Goal: Task Accomplishment & Management: Manage account settings

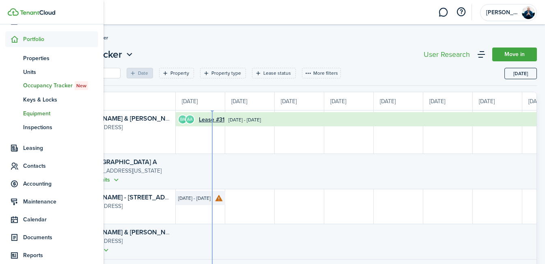
scroll to position [71, 0]
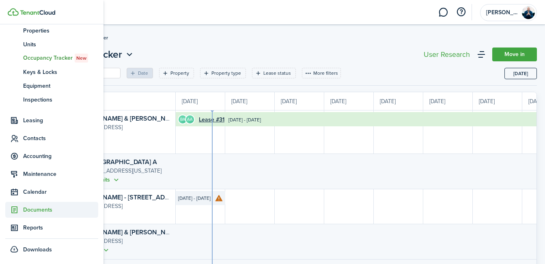
click at [39, 209] on span "Documents" at bounding box center [60, 209] width 75 height 9
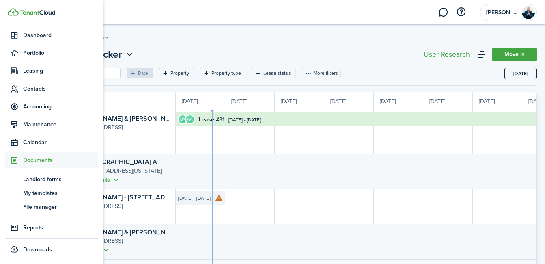
scroll to position [29, 0]
click at [35, 90] on span "Contacts" at bounding box center [60, 88] width 75 height 9
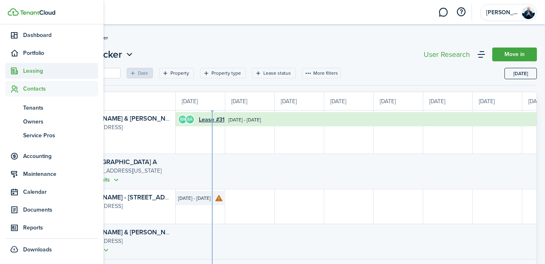
click at [31, 73] on span "Leasing" at bounding box center [60, 71] width 75 height 9
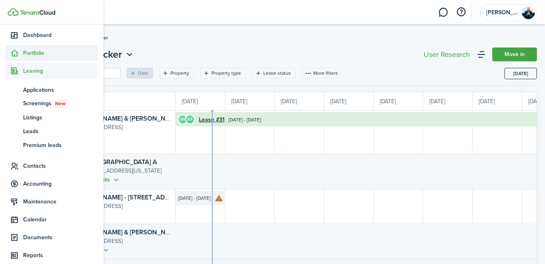
click at [38, 52] on span "Portfolio" at bounding box center [60, 53] width 75 height 9
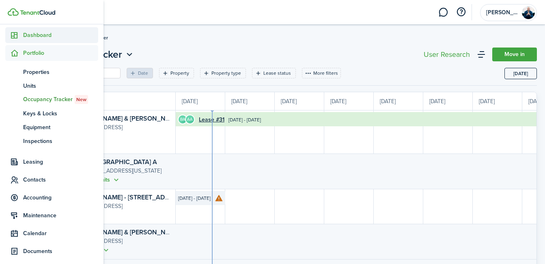
click at [41, 32] on span "Dashboard" at bounding box center [60, 35] width 75 height 9
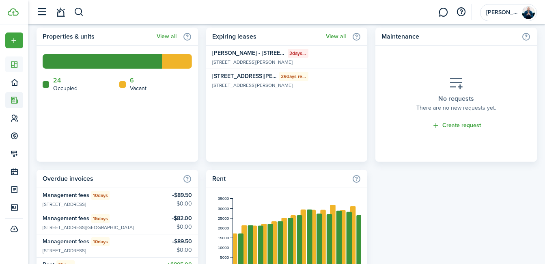
scroll to position [548, 0]
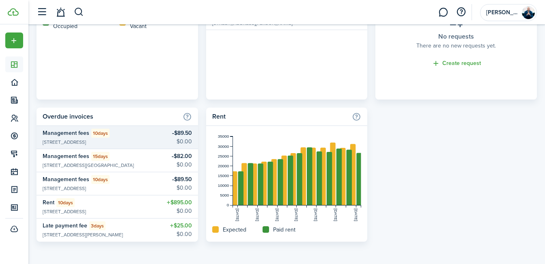
click at [115, 141] on widget-list-item-description "[STREET_ADDRESS]" at bounding box center [90, 141] width 95 height 7
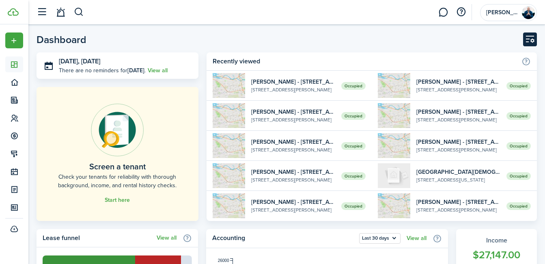
click at [532, 42] on button "Customise" at bounding box center [530, 39] width 14 height 14
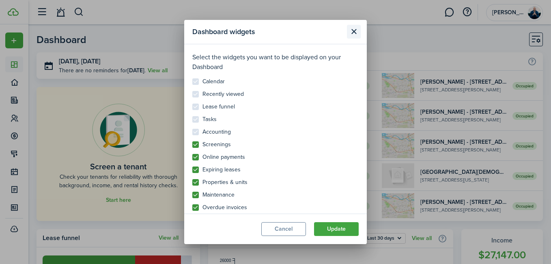
click at [355, 32] on button "Close modal" at bounding box center [354, 32] width 14 height 14
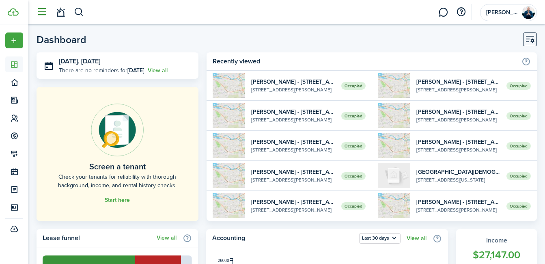
click at [39, 10] on button "button" at bounding box center [41, 11] width 15 height 15
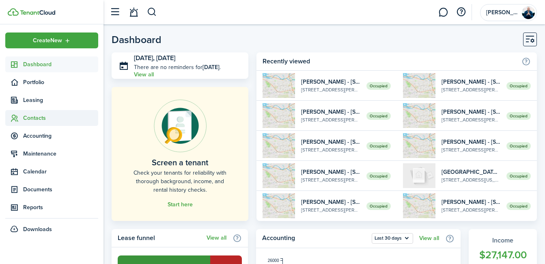
click at [38, 116] on span "Contacts" at bounding box center [60, 118] width 75 height 9
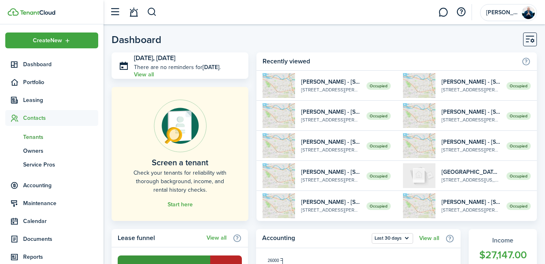
click at [39, 138] on span "Tenants" at bounding box center [60, 137] width 75 height 9
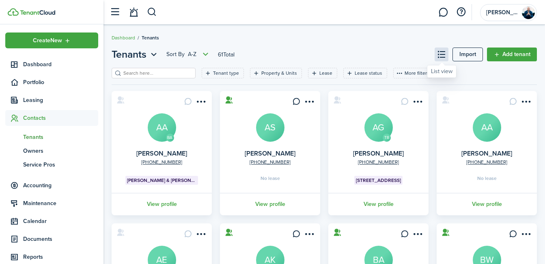
click at [445, 56] on button at bounding box center [441, 54] width 14 height 14
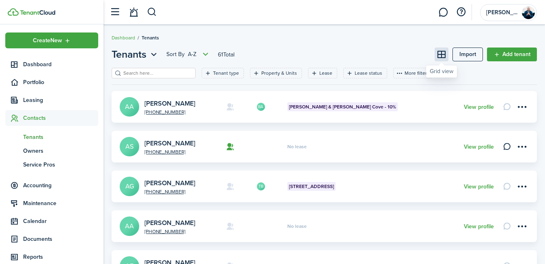
click at [445, 56] on button at bounding box center [441, 54] width 14 height 14
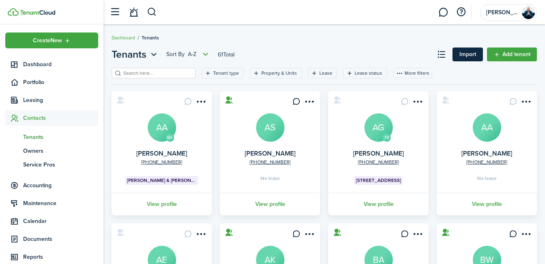
click at [472, 56] on link "Import" at bounding box center [467, 54] width 30 height 14
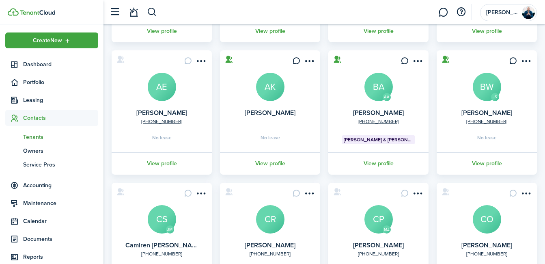
scroll to position [266, 0]
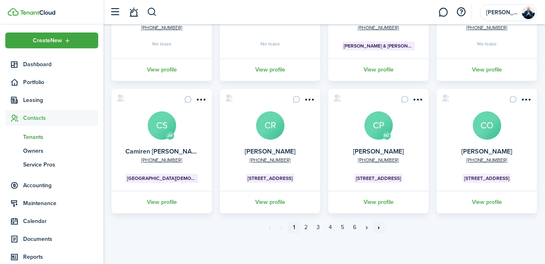
click at [378, 227] on link "»»" at bounding box center [379, 227] width 12 height 12
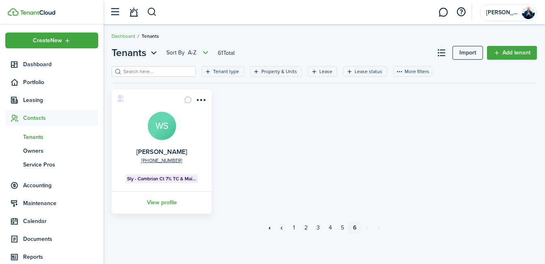
scroll to position [2, 0]
click at [293, 227] on link "1" at bounding box center [294, 227] width 12 height 12
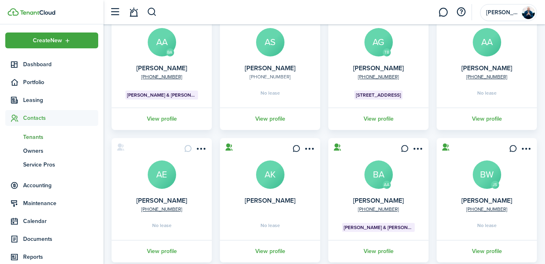
scroll to position [87, 0]
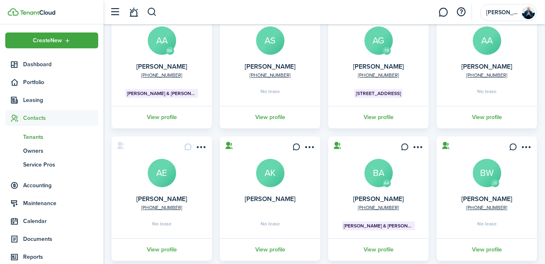
click at [165, 178] on avatar-text "AE" at bounding box center [162, 173] width 28 height 28
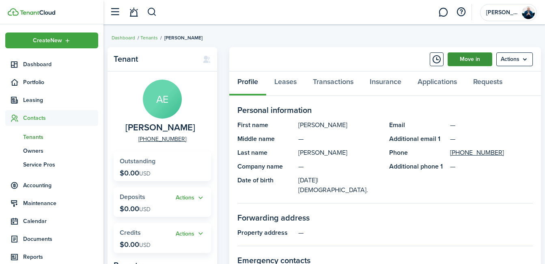
click at [462, 56] on link "Move in" at bounding box center [469, 59] width 45 height 14
click at [524, 57] on menu-btn "Actions" at bounding box center [514, 59] width 36 height 14
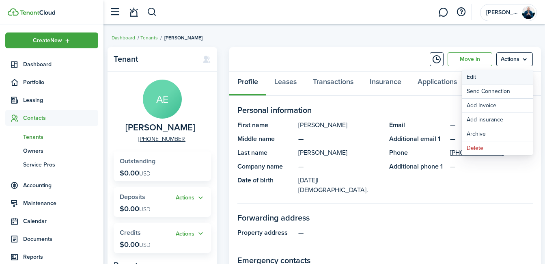
click at [487, 79] on link "Edit" at bounding box center [496, 77] width 71 height 14
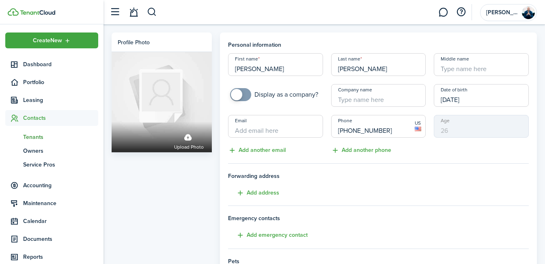
click at [268, 129] on input "Email" at bounding box center [275, 126] width 95 height 23
type input "A"
type input "[EMAIL_ADDRESS][DOMAIN_NAME]"
click at [446, 159] on tenant-form "Personal information First name [PERSON_NAME] Last name [PERSON_NAME] Middle na…" at bounding box center [378, 212] width 300 height 343
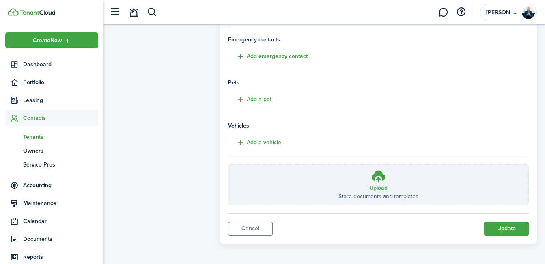
scroll to position [180, 0]
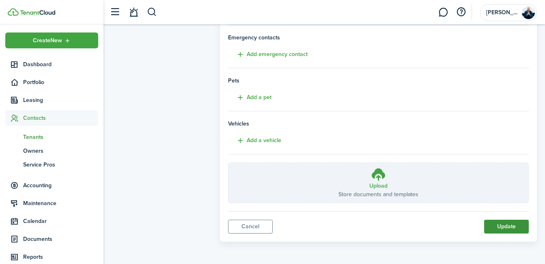
click at [501, 227] on button "Update" at bounding box center [506, 226] width 45 height 14
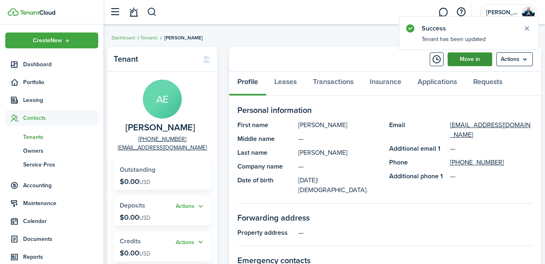
click at [467, 62] on link "Move in" at bounding box center [469, 59] width 45 height 14
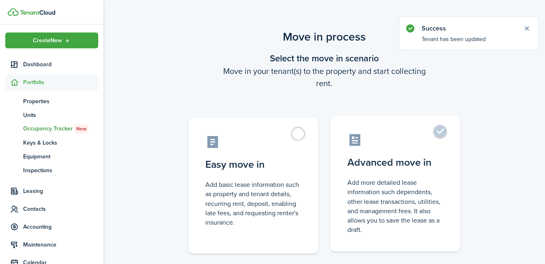
click at [448, 133] on label "Advanced move in Add more detailed lease information such dependents, other lea…" at bounding box center [395, 183] width 130 height 135
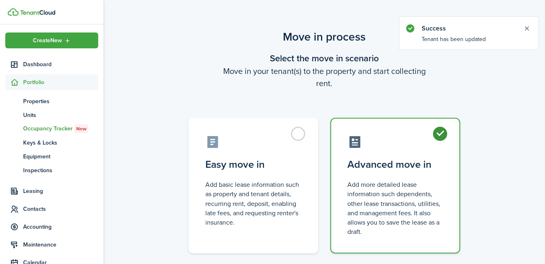
radio input "true"
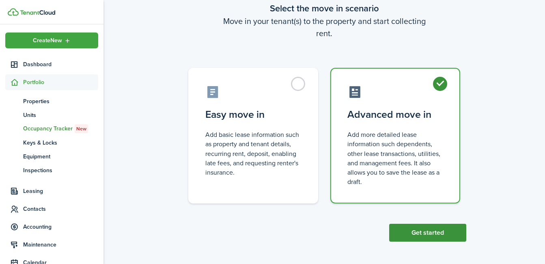
click at [429, 234] on button "Get started" at bounding box center [427, 232] width 77 height 18
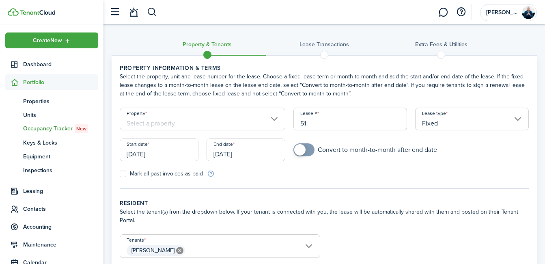
click at [273, 120] on input "Property" at bounding box center [202, 118] width 165 height 23
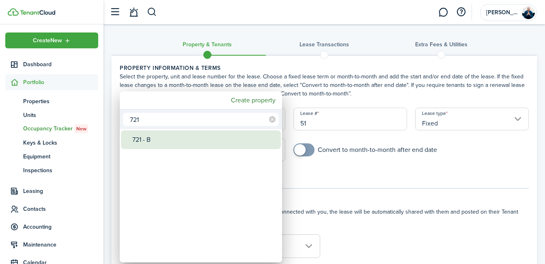
type input "721"
click at [154, 139] on div "721 - B" at bounding box center [204, 139] width 144 height 19
type input "721 - B"
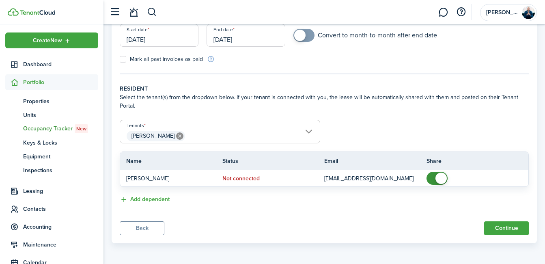
scroll to position [116, 0]
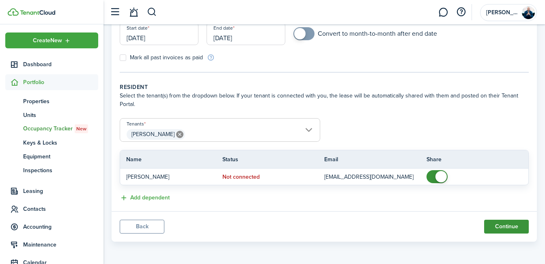
click at [503, 226] on button "Continue" at bounding box center [506, 226] width 45 height 14
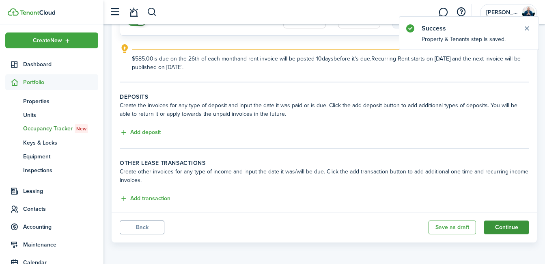
scroll to position [115, 0]
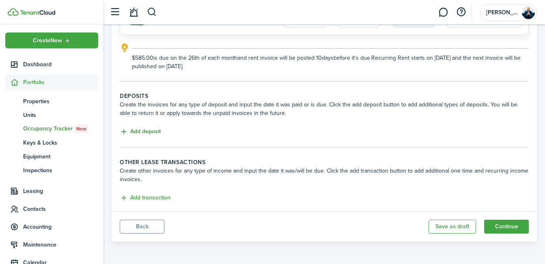
click at [146, 129] on button "Add deposit" at bounding box center [140, 131] width 41 height 9
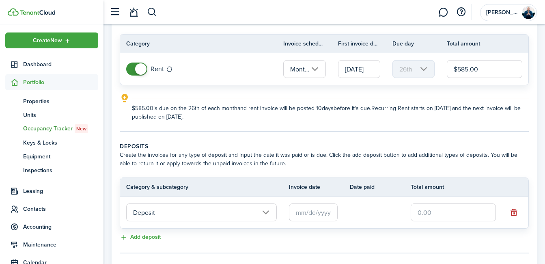
scroll to position [0, 0]
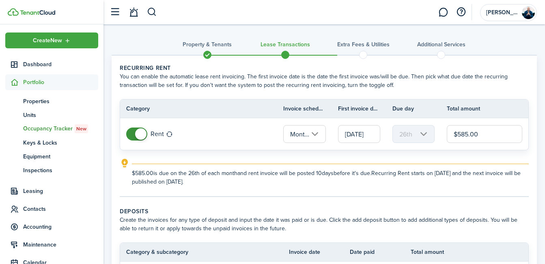
drag, startPoint x: 467, startPoint y: 134, endPoint x: 458, endPoint y: 132, distance: 9.1
click at [458, 132] on input "$585.00" at bounding box center [483, 134] width 75 height 18
type input "$635.00"
click at [464, 156] on lease-classic-rent "Recurring rent You can enable the automatic lease rent invoicing. The first inv…" at bounding box center [324, 125] width 409 height 122
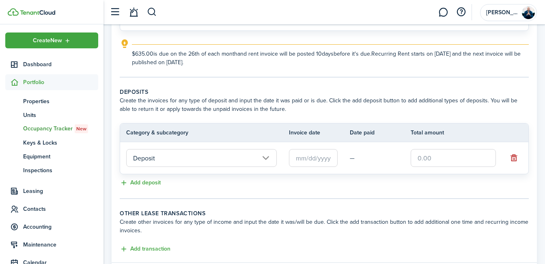
scroll to position [120, 0]
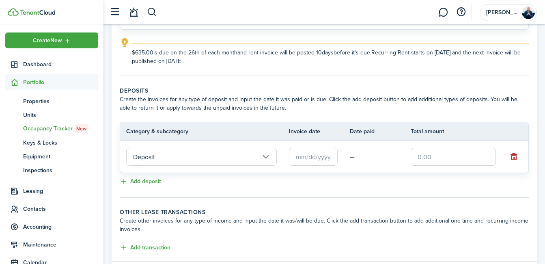
click at [317, 161] on input "text" at bounding box center [313, 157] width 49 height 18
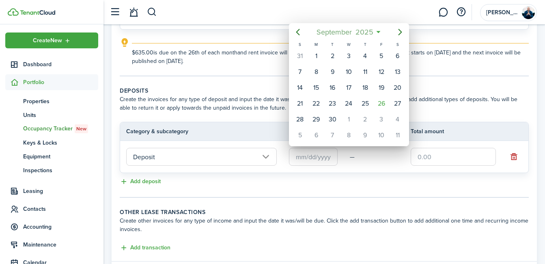
click at [371, 32] on span "2025" at bounding box center [363, 32] width 21 height 15
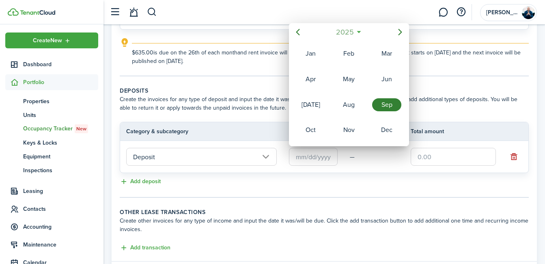
click at [356, 32] on mbsc-button "2025" at bounding box center [344, 32] width 28 height 15
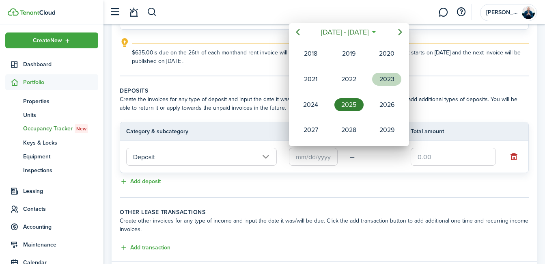
click at [380, 80] on div "2023" at bounding box center [386, 79] width 29 height 13
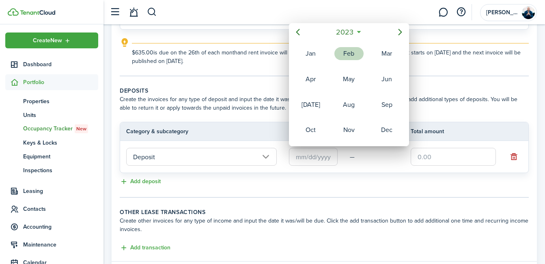
click at [347, 59] on div "Feb" at bounding box center [348, 53] width 29 height 13
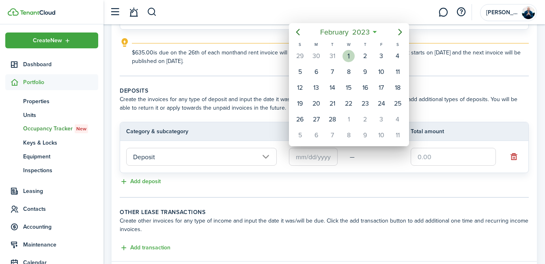
click at [345, 54] on div "1" at bounding box center [348, 56] width 12 height 12
type input "[DATE]"
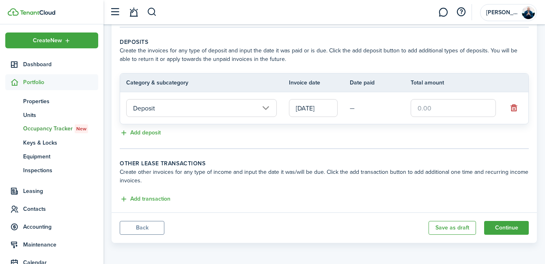
scroll to position [170, 0]
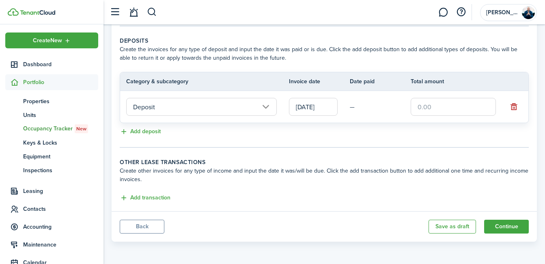
click at [445, 110] on input "text" at bounding box center [452, 107] width 85 height 18
type input "$550.00"
click at [428, 144] on tc-wizard-step "Deposits Create the invoices for any type of deposit and input the date it was …" at bounding box center [324, 91] width 409 height 111
click at [504, 227] on button "Continue" at bounding box center [506, 226] width 45 height 14
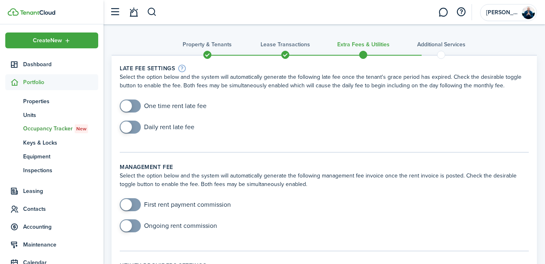
checkbox input "true"
click at [129, 130] on span at bounding box center [125, 126] width 11 height 11
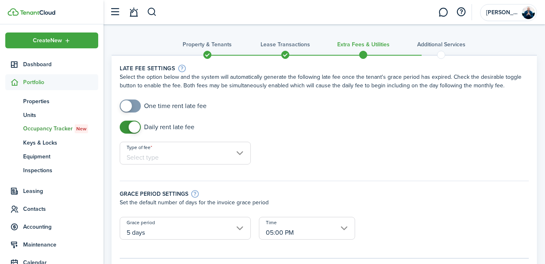
click at [234, 150] on input "Type of fee" at bounding box center [185, 153] width 131 height 23
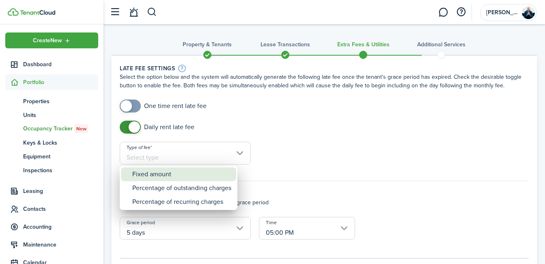
click at [184, 177] on div "Fixed amount" at bounding box center [181, 174] width 99 height 14
type input "Fixed amount"
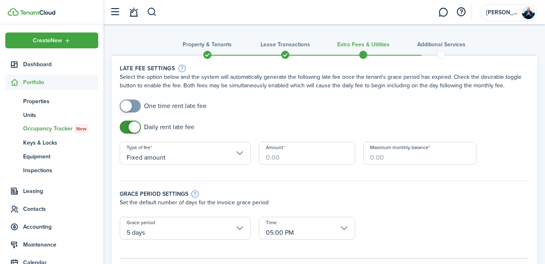
click at [278, 160] on input "Amount" at bounding box center [307, 153] width 96 height 23
type input "$50.00"
click at [386, 157] on input "Maximum monthly balance" at bounding box center [420, 153] width 114 height 23
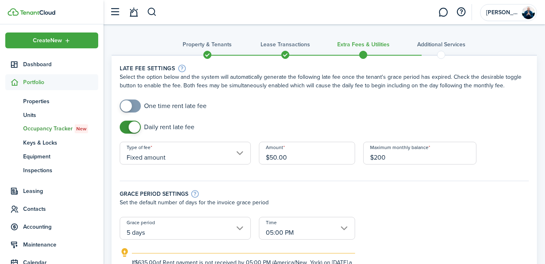
type input "$200.00"
click at [391, 171] on div "Maximum monthly balance $200.00" at bounding box center [420, 157] width 122 height 31
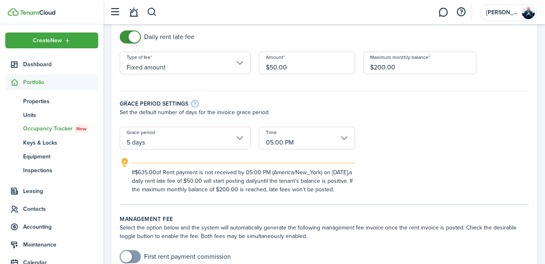
scroll to position [90, 0]
click at [340, 142] on input "05:00 PM" at bounding box center [307, 137] width 96 height 23
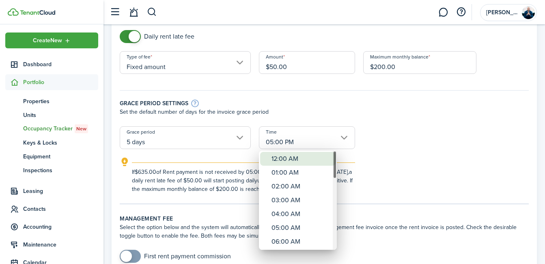
click at [289, 162] on div "12:00 AM" at bounding box center [300, 159] width 59 height 14
type input "12:00 AM"
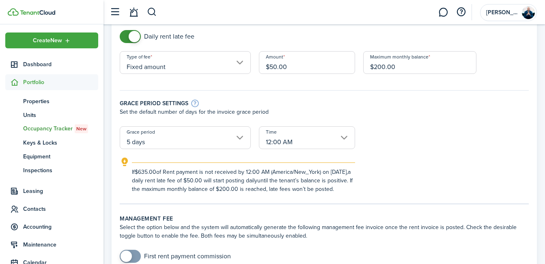
click at [416, 167] on div "If $635.00 of Rent payment is not received by 12:00 AM (America/New_York) on [D…" at bounding box center [324, 175] width 425 height 36
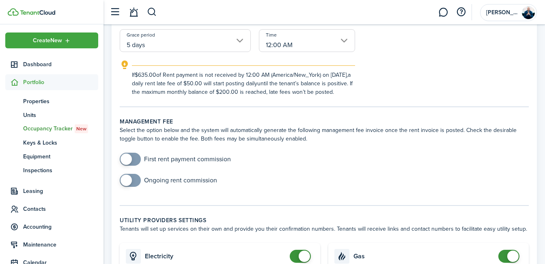
scroll to position [188, 0]
checkbox input "true"
click at [130, 185] on span at bounding box center [125, 179] width 11 height 11
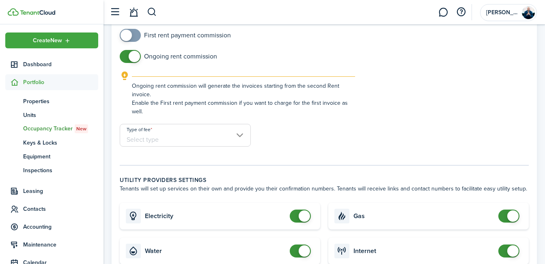
scroll to position [275, 0]
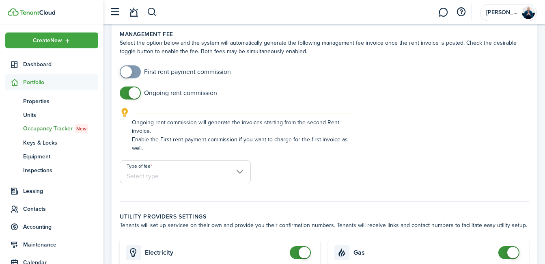
click at [236, 183] on input "Type of fee" at bounding box center [185, 171] width 131 height 23
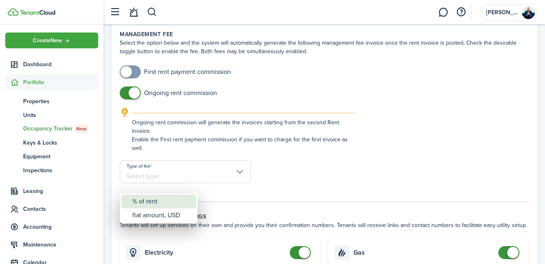
click at [167, 202] on div "% of rent" at bounding box center [161, 201] width 59 height 14
type input "% of rent"
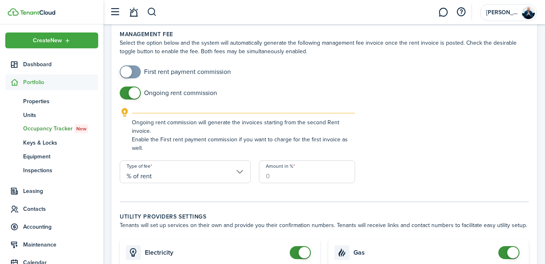
click at [273, 183] on input "Amount in %" at bounding box center [307, 171] width 96 height 23
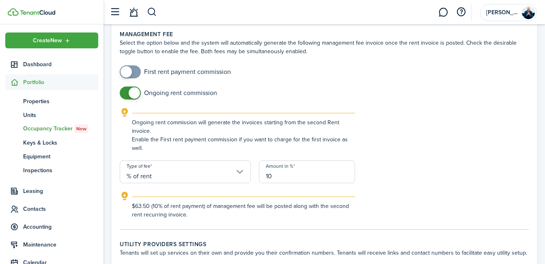
type input "10"
click at [399, 176] on form "First rent payment commission Ongoing rent commission Ongoing rent commission w…" at bounding box center [324, 141] width 417 height 153
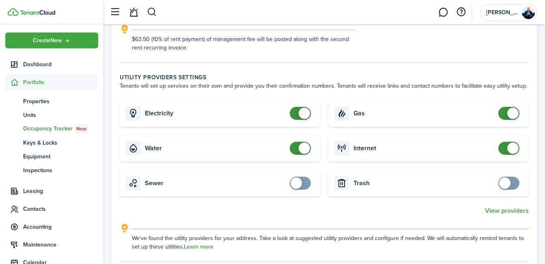
scroll to position [442, 0]
checkbox input "true"
click at [300, 188] on span at bounding box center [295, 181] width 11 height 11
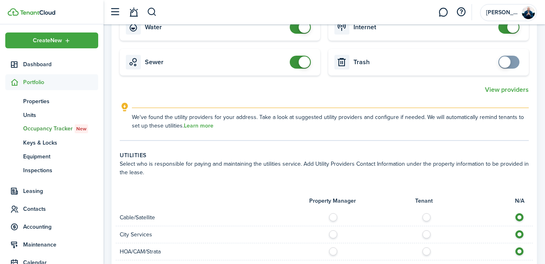
scroll to position [562, 0]
click at [393, 109] on div "Electricity Gas Water Internet Sewer Trash View providers We've found the utili…" at bounding box center [324, 54] width 417 height 151
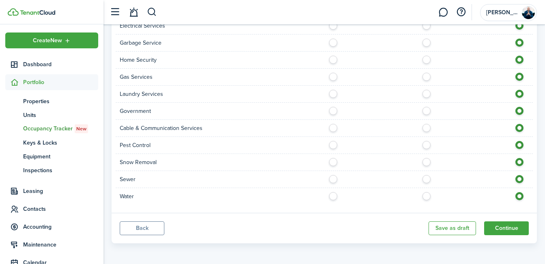
scroll to position [866, 0]
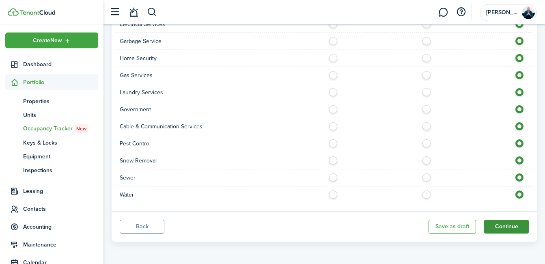
click at [498, 225] on button "Continue" at bounding box center [506, 226] width 45 height 14
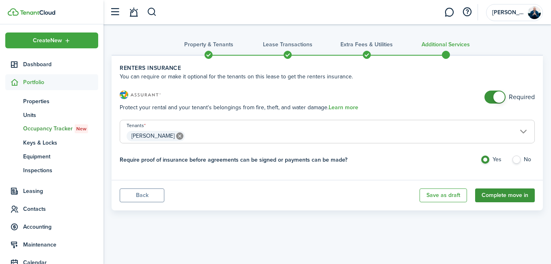
click at [498, 197] on button "Complete move in" at bounding box center [505, 195] width 60 height 14
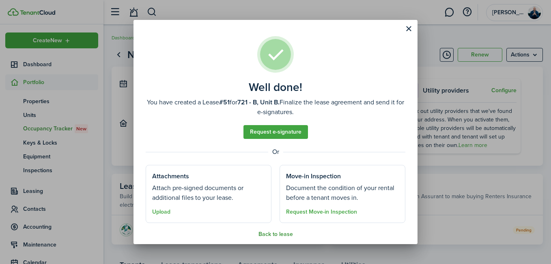
click at [267, 235] on button "Back to lease" at bounding box center [275, 234] width 34 height 6
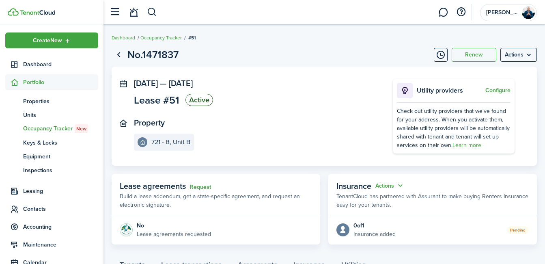
click at [260, 12] on header-wrapper "[PERSON_NAME]" at bounding box center [320, 12] width 431 height 24
click at [443, 17] on link "1" at bounding box center [442, 12] width 15 height 21
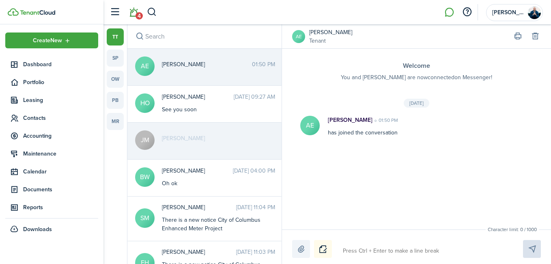
click at [138, 10] on link "4" at bounding box center [133, 12] width 15 height 21
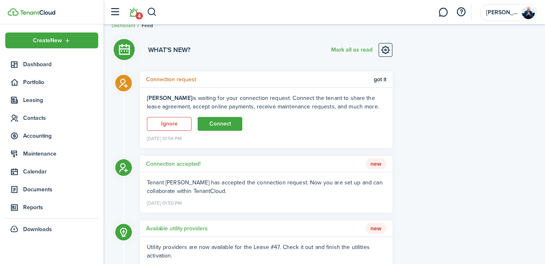
scroll to position [13, 0]
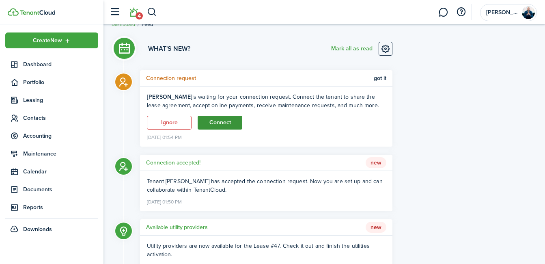
click at [226, 126] on button "Connect" at bounding box center [219, 123] width 45 height 14
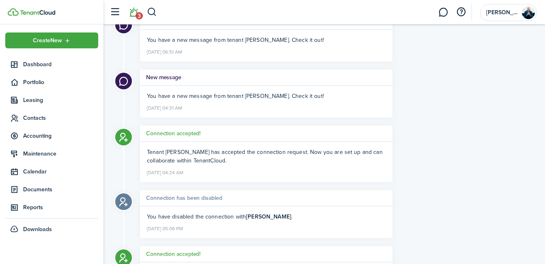
scroll to position [0, 0]
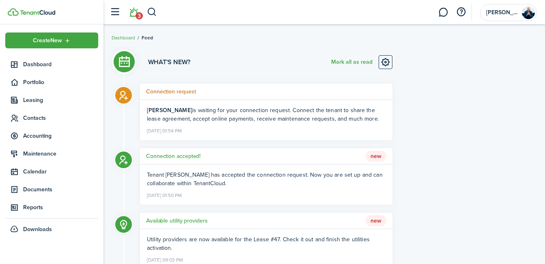
click at [137, 17] on li "3" at bounding box center [133, 12] width 19 height 21
click at [134, 14] on li "3" at bounding box center [133, 12] width 19 height 21
click at [135, 14] on li "3" at bounding box center [133, 12] width 19 height 21
click at [346, 62] on button "Mark all as read" at bounding box center [351, 62] width 41 height 14
click at [132, 6] on li at bounding box center [133, 12] width 19 height 21
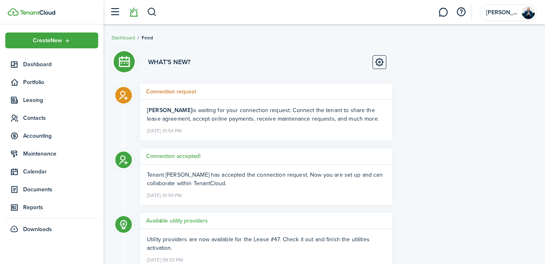
click at [137, 22] on li at bounding box center [133, 12] width 19 height 21
click at [133, 16] on li at bounding box center [133, 12] width 19 height 21
click at [379, 61] on link at bounding box center [379, 62] width 14 height 14
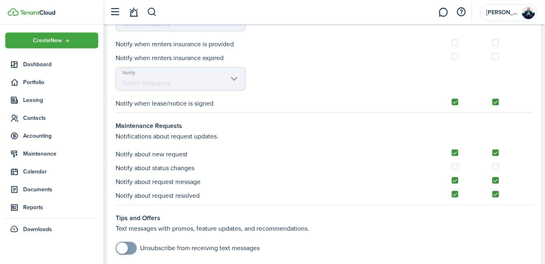
scroll to position [814, 0]
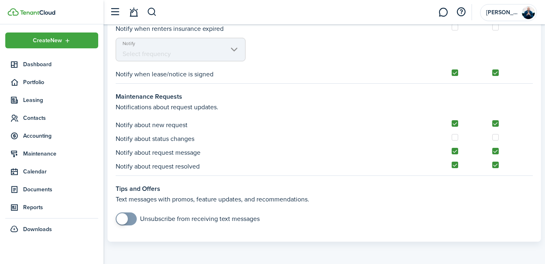
drag, startPoint x: 321, startPoint y: 105, endPoint x: 284, endPoint y: 110, distance: 36.8
click at [284, 110] on p "Notifications about request updates." at bounding box center [324, 107] width 417 height 10
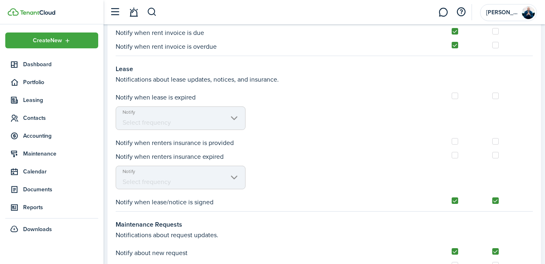
scroll to position [684, 0]
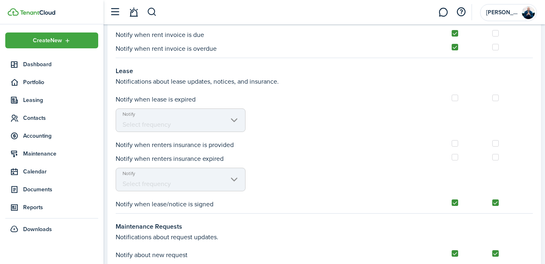
click at [234, 121] on mbsc-scroller "Notify Select frequency" at bounding box center [181, 120] width 130 height 24
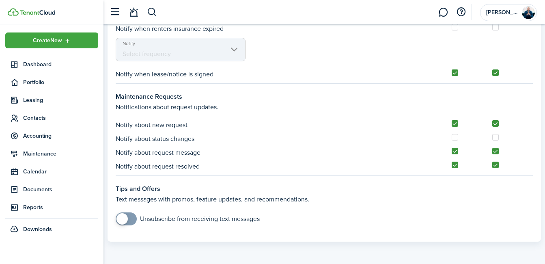
scroll to position [0, 0]
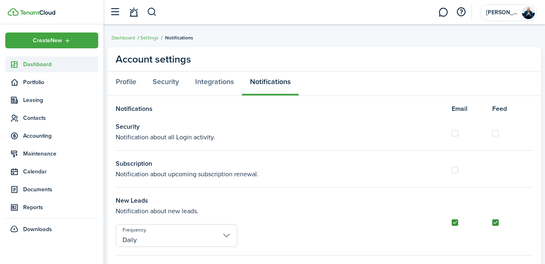
click at [47, 66] on span "Dashboard" at bounding box center [60, 64] width 75 height 9
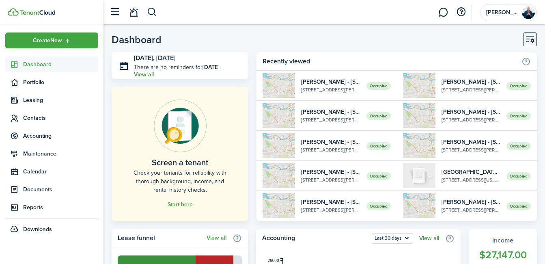
click at [154, 71] on link "View all" at bounding box center [144, 74] width 20 height 6
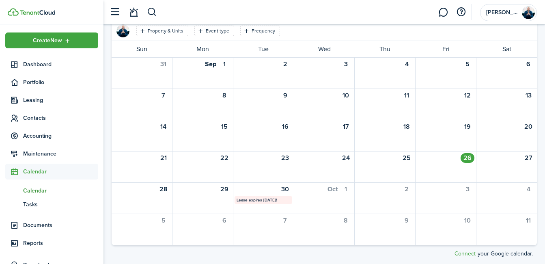
scroll to position [38, 0]
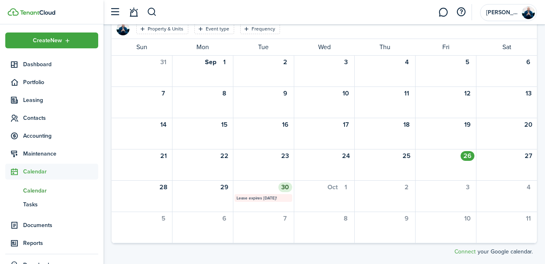
click at [249, 198] on mbsc-calendar-label "Lease expires [DATE]!" at bounding box center [263, 198] width 58 height 8
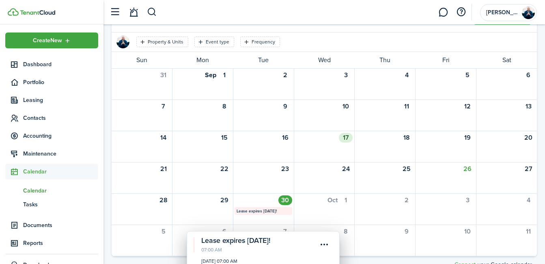
scroll to position [38, 0]
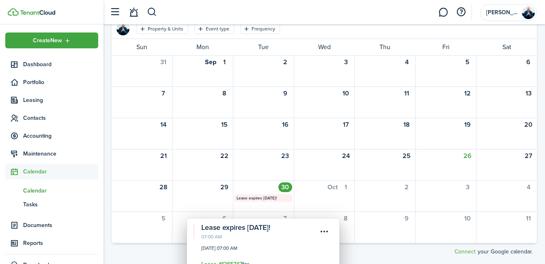
drag, startPoint x: 280, startPoint y: 242, endPoint x: 267, endPoint y: 174, distance: 69.4
click at [267, 178] on calendar "[DATE] [DATE] Add reminder Property & Units Event type Frequency Save filters C…" at bounding box center [323, 125] width 441 height 277
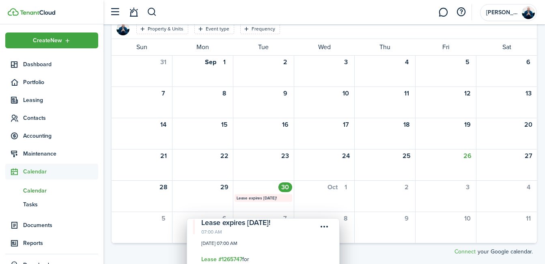
scroll to position [7, 0]
click at [318, 142] on div "17" at bounding box center [324, 133] width 61 height 31
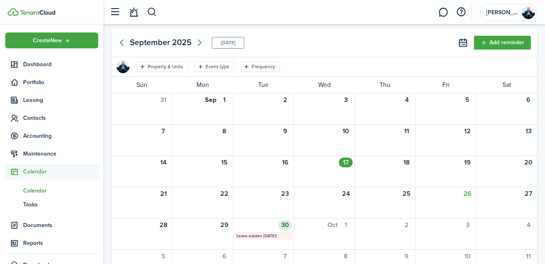
click at [256, 236] on mbsc-calendar-label "Lease expires [DATE]!" at bounding box center [263, 236] width 58 height 8
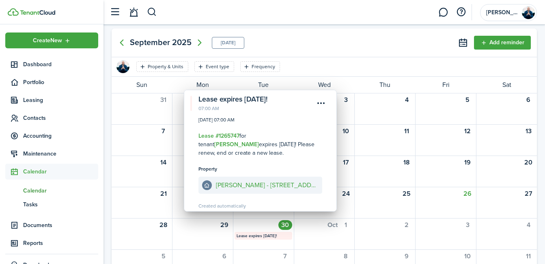
click at [327, 50] on div "[DATE] [DATE] Add reminder" at bounding box center [324, 42] width 425 height 28
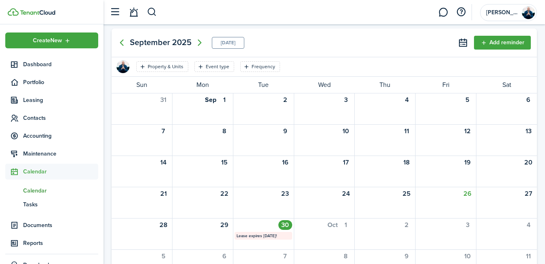
click at [325, 34] on div "[DATE] [DATE] Add reminder" at bounding box center [324, 42] width 425 height 28
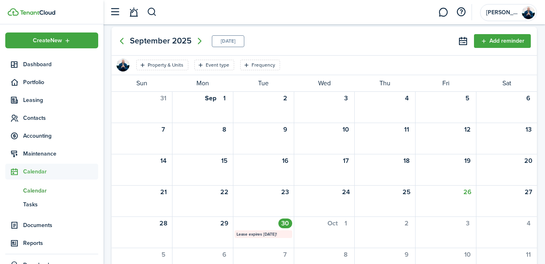
scroll to position [1, 0]
click at [199, 43] on icon "Next page" at bounding box center [199, 41] width 4 height 6
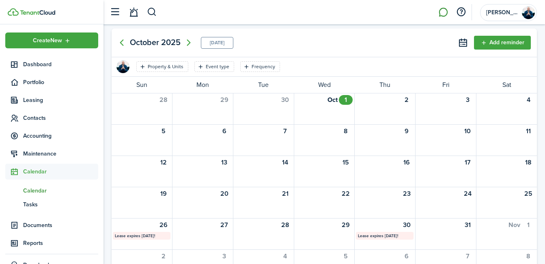
click at [444, 14] on link at bounding box center [442, 12] width 15 height 21
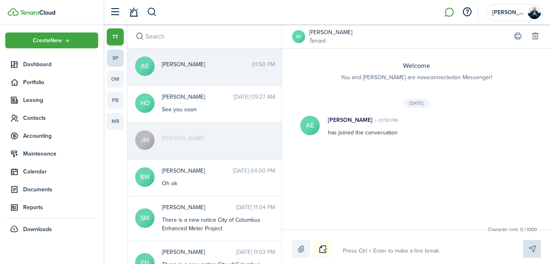
click at [113, 62] on link "sp" at bounding box center [115, 57] width 17 height 17
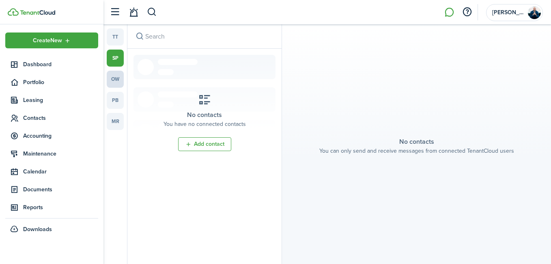
click at [116, 83] on link "ow" at bounding box center [115, 79] width 17 height 17
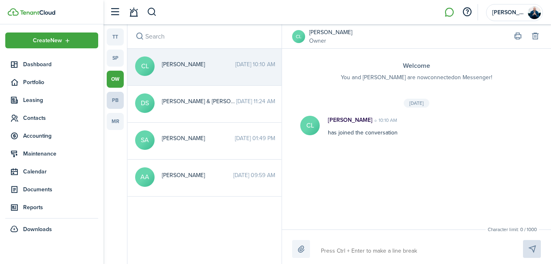
click at [114, 101] on link "pb" at bounding box center [115, 100] width 17 height 17
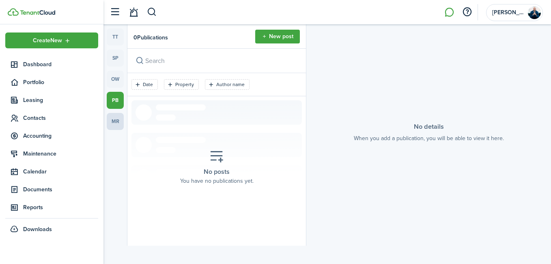
click at [114, 118] on link "mr" at bounding box center [115, 121] width 17 height 17
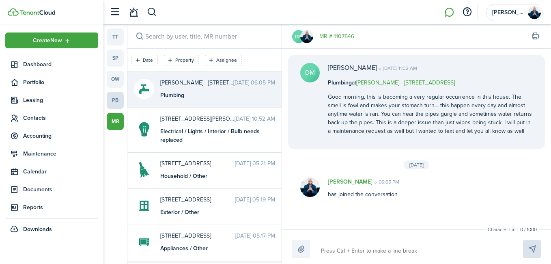
click at [114, 93] on link "pb" at bounding box center [115, 100] width 17 height 17
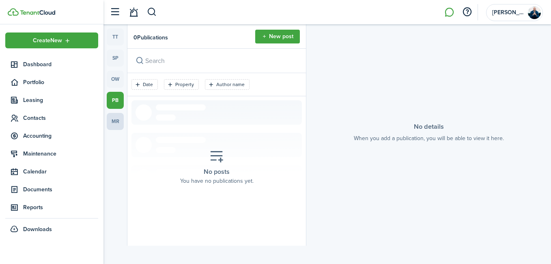
click at [116, 118] on link "mr" at bounding box center [115, 121] width 17 height 17
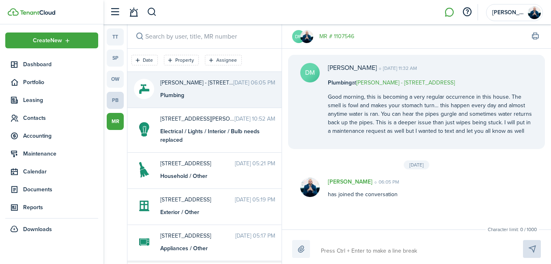
click at [117, 102] on link "pb" at bounding box center [115, 100] width 17 height 17
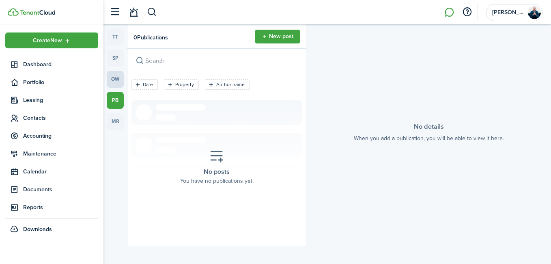
click at [117, 75] on link "ow" at bounding box center [115, 79] width 17 height 17
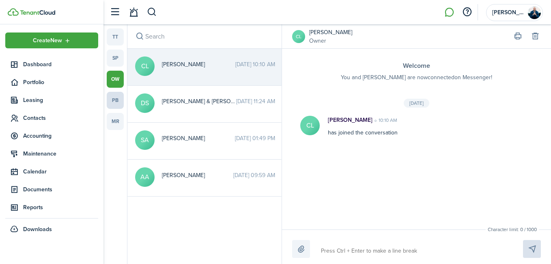
click at [115, 106] on link "pb" at bounding box center [115, 100] width 17 height 17
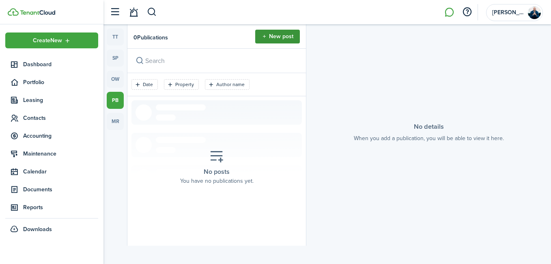
click at [285, 42] on button "New post" at bounding box center [277, 37] width 45 height 14
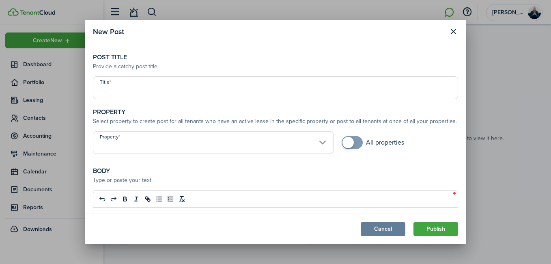
click at [315, 144] on input "Property" at bounding box center [213, 142] width 240 height 23
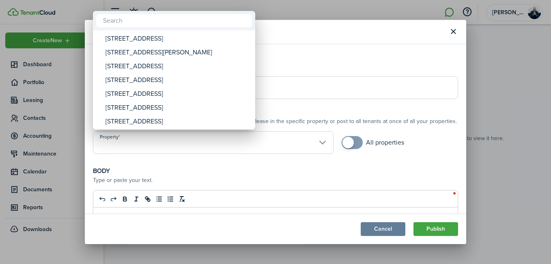
click at [315, 143] on div at bounding box center [275, 131] width 680 height 393
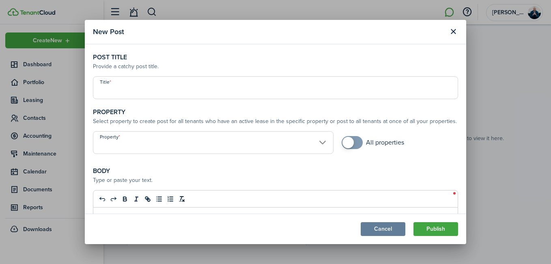
checkbox input "true"
click at [348, 139] on span at bounding box center [347, 142] width 11 height 11
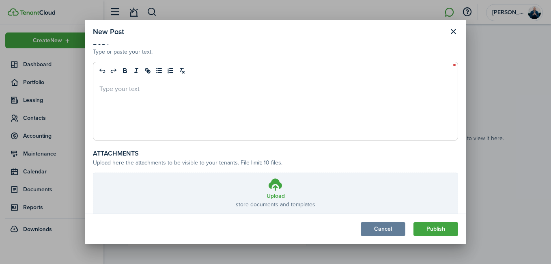
scroll to position [145, 0]
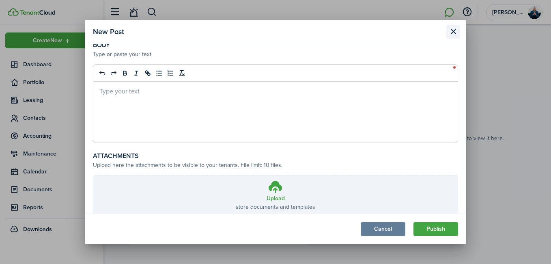
click at [451, 35] on button "Close modal" at bounding box center [453, 32] width 14 height 14
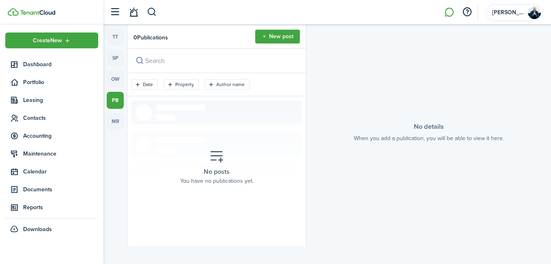
click at [370, 66] on div "No details When you add a publication, you will be able to view it here." at bounding box center [428, 134] width 245 height 221
drag, startPoint x: 258, startPoint y: 59, endPoint x: 184, endPoint y: 76, distance: 76.2
click at [258, 59] on input "search" at bounding box center [216, 61] width 178 height 24
click at [114, 80] on link "ow" at bounding box center [115, 79] width 17 height 17
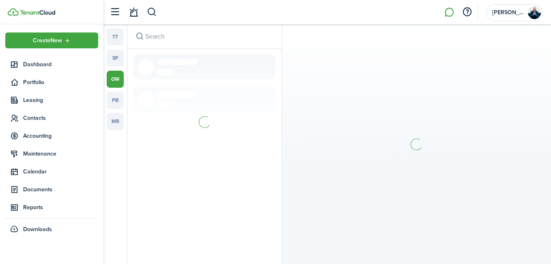
click at [114, 80] on link "ow" at bounding box center [115, 79] width 17 height 17
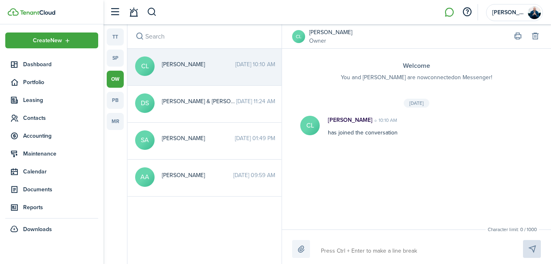
click at [324, 93] on div "Welcome You and [PERSON_NAME] are now connected [DEMOGRAPHIC_DATA] Messenger! […" at bounding box center [416, 139] width 269 height 180
click at [114, 53] on link "sp" at bounding box center [115, 57] width 17 height 17
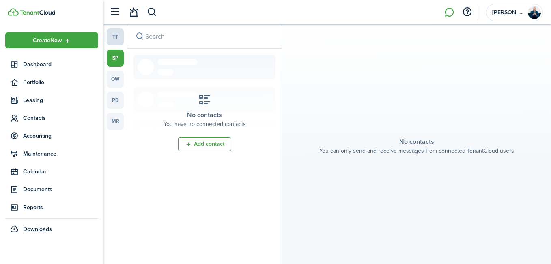
click at [114, 43] on link "tt" at bounding box center [115, 36] width 17 height 17
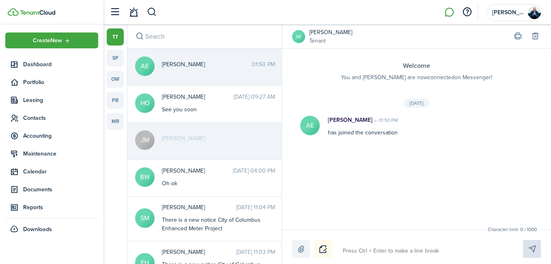
click at [211, 18] on header-wrapper "[PERSON_NAME]" at bounding box center [323, 12] width 437 height 24
click at [44, 193] on span "Documents" at bounding box center [60, 189] width 75 height 9
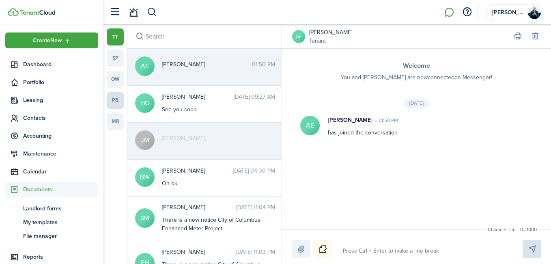
click at [118, 99] on link "pb" at bounding box center [115, 100] width 17 height 17
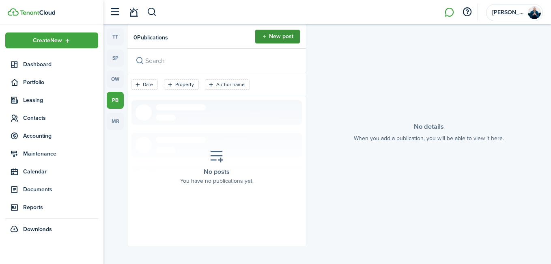
click at [269, 41] on button "New post" at bounding box center [277, 37] width 45 height 14
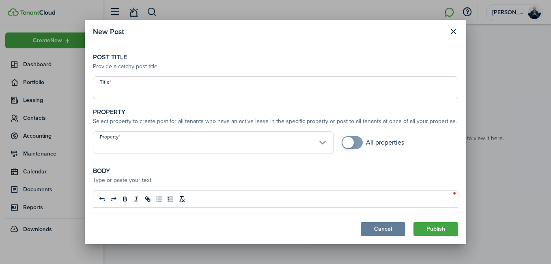
click at [128, 81] on input "Title" at bounding box center [275, 87] width 365 height 23
click at [459, 32] on button "Close modal" at bounding box center [453, 32] width 14 height 14
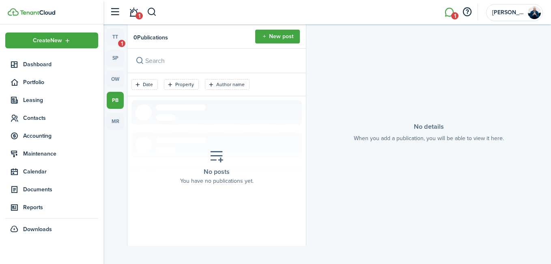
click at [448, 16] on li "1" at bounding box center [449, 12] width 19 height 21
click at [447, 9] on li "1" at bounding box center [449, 12] width 19 height 21
click at [117, 39] on link "tt 1" at bounding box center [115, 36] width 17 height 17
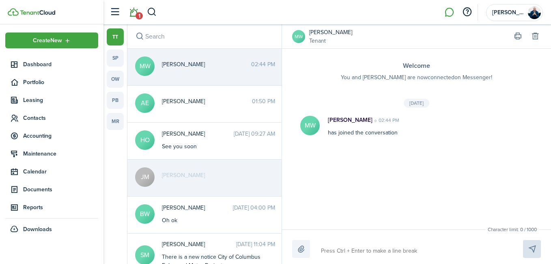
click at [134, 14] on link "1" at bounding box center [133, 12] width 15 height 21
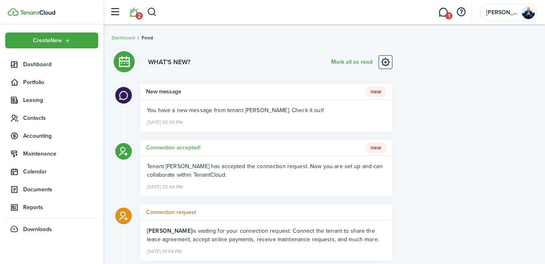
click at [134, 13] on li "2" at bounding box center [133, 12] width 19 height 21
click at [440, 14] on link "1" at bounding box center [442, 12] width 15 height 21
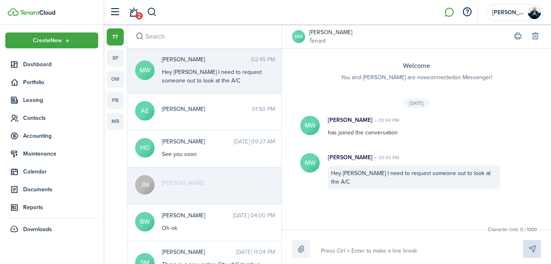
click at [354, 246] on textarea at bounding box center [412, 251] width 189 height 14
type textarea "A"
type textarea "Al"
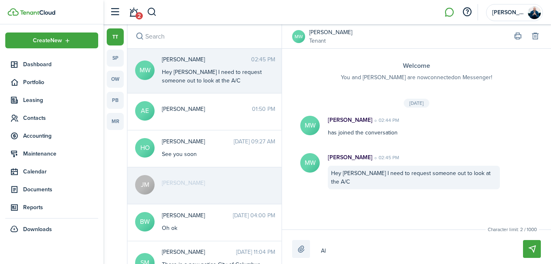
type textarea "Alr"
type textarea "Alri"
type textarea "Alrig"
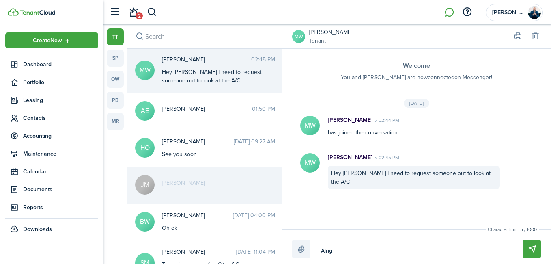
type textarea "Alrig"
type textarea "Alrigh"
type textarea "Alright"
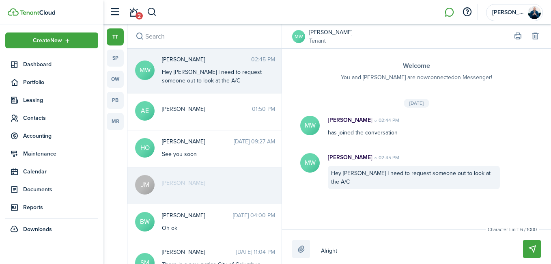
type textarea "Alright"
type textarea "Alright i"
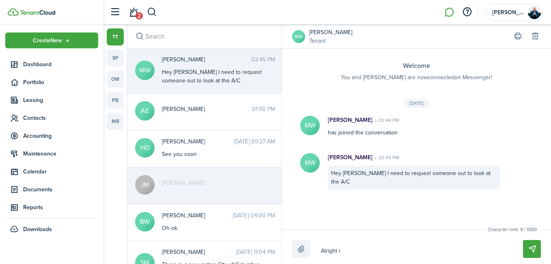
type textarea "Alright i"
type textarea "Alright i w"
type textarea "Alright i wi"
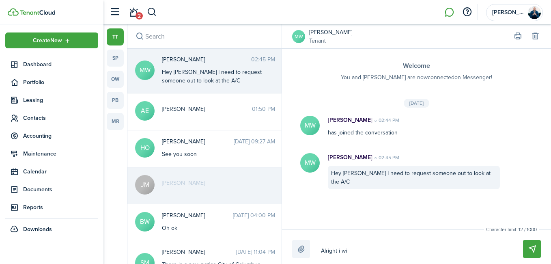
type textarea "Alright i wil"
type textarea "Alright i will"
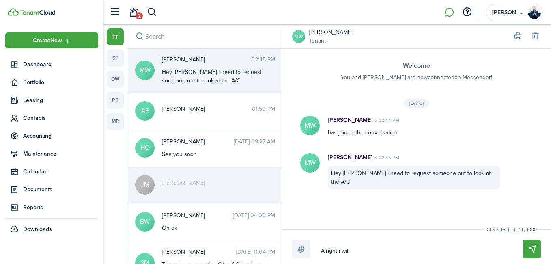
type textarea "Alright i will"
type textarea "Alright i will g"
type textarea "Alright i will ge"
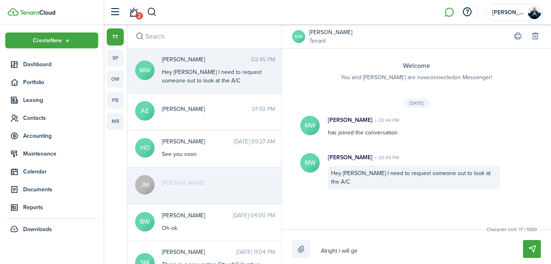
type textarea "Alright i will get"
type textarea "Alright i will get a"
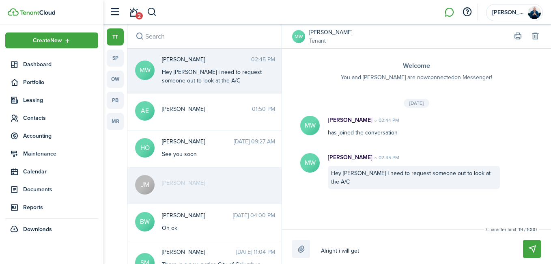
type textarea "Alright i will get a"
type textarea "Alright i will get a h"
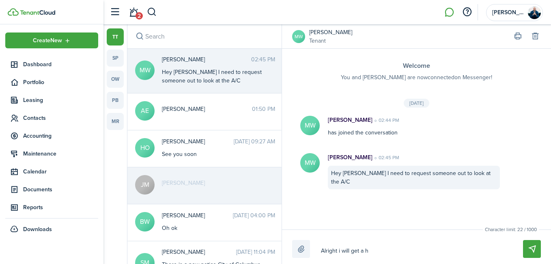
type textarea "Alright i will get a ho"
type textarea "Alright i will get a hol"
type textarea "Alright i will get a hold"
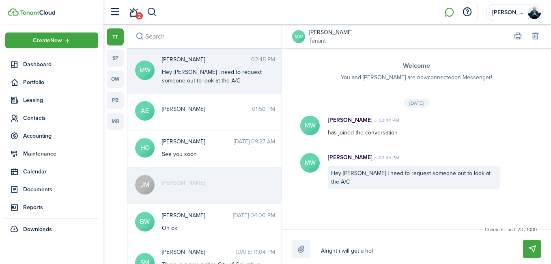
type textarea "Alright i will get a hold"
type textarea "Alright i will get a hold o"
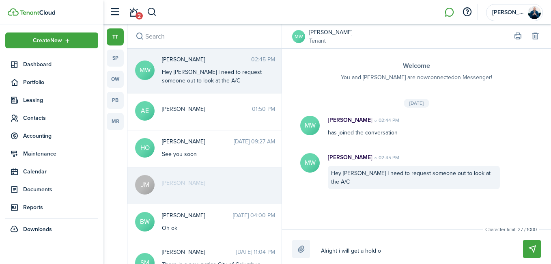
type textarea "Alright i will get a hold of"
type textarea "Alright i will get a hold of o"
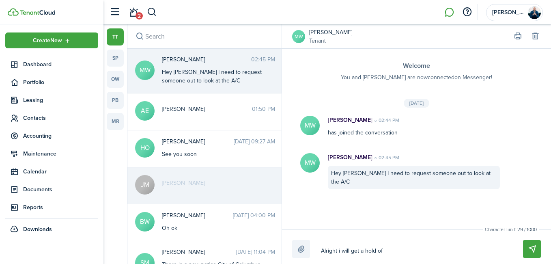
type textarea "Alright i will get a hold of o"
type textarea "Alright i will get a hold of ou"
type textarea "Alright i will get a hold of our"
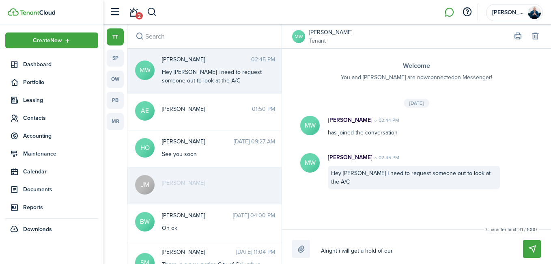
type textarea "Alright i will get a hold of our"
type textarea "Alright i will get a hold of our A"
type textarea "Alright i will get a hold of our A/"
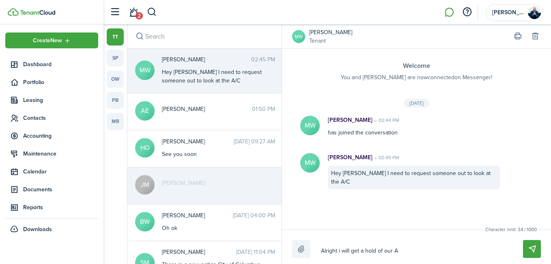
type textarea "Alright i will get a hold of our A/"
type textarea "Alright i will get a hold of our A/ C"
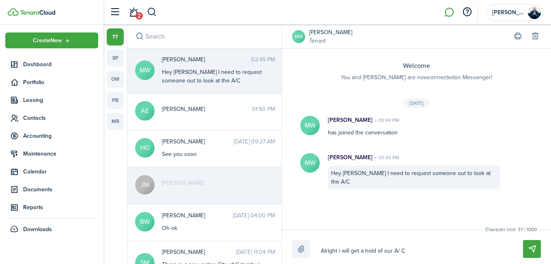
type textarea "Alright i will get a hold of our A/ C"
type textarea "Alright i will get a hold of our A/"
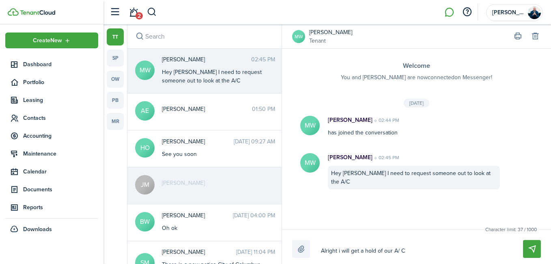
type textarea "Alright i will get a hold of our A/"
type textarea "Alright i will get a hold of our A/c"
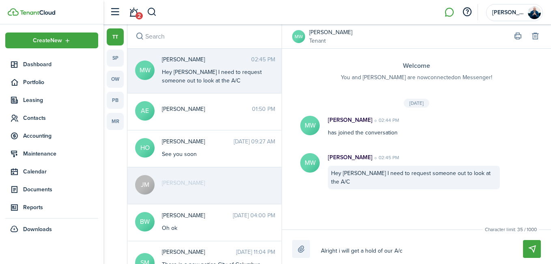
type textarea "Alright i will get a hold of our A/c"
type textarea "Alright i will get a hold of our A/"
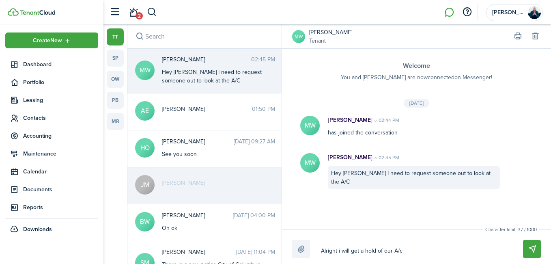
type textarea "Alright i will get a hold of our A/"
type textarea "Alright i will get a hold of our A/C"
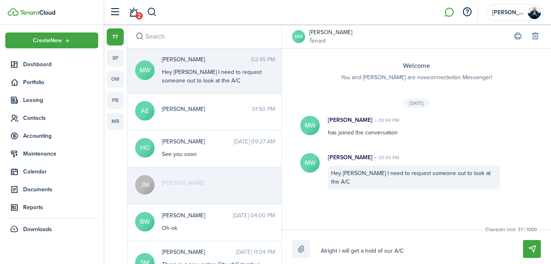
type textarea "Alright i will get a hold of our A/C g"
type textarea "Alright i will get a hold of our A/C gu"
type textarea "Alright i will get a hold of our A/C guy"
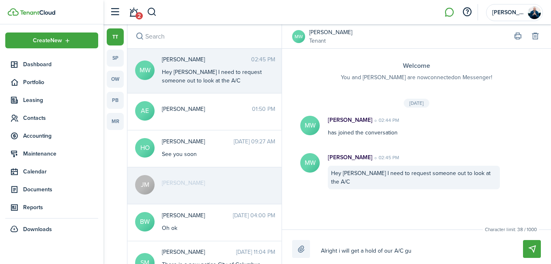
type textarea "Alright i will get a hold of our A/C guy"
type textarea "Alright i will get a hold of our A/C guy h"
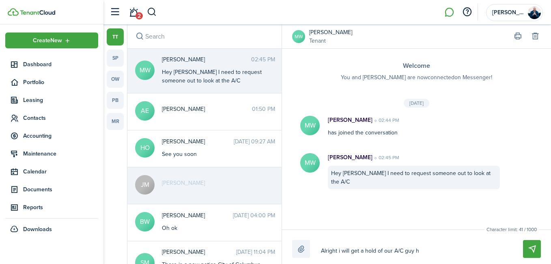
type textarea "Alright i will get a hold of our A/C guy ha"
type textarea "Alright i will get a hold of our A/C guy hav"
type textarea "Alright i will get a hold of our A/C guy have"
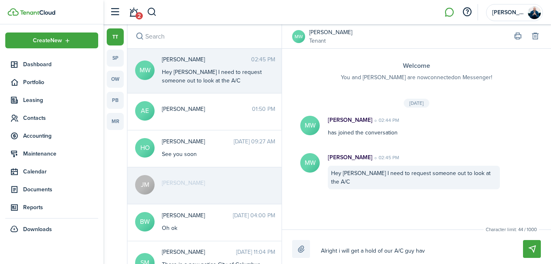
type textarea "Alright i will get a hold of our A/C guy have"
type textarea "Alright i will get a hold of our A/C guy have l"
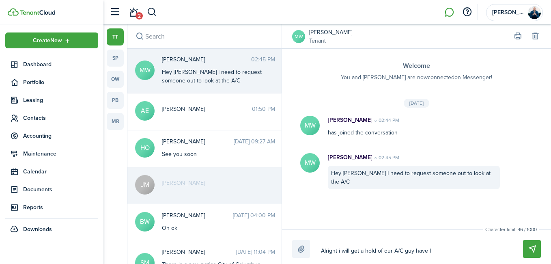
type textarea "Alright i will get a hold of our A/C guy have le"
type textarea "Alright i will get a hold of our A/C guy have let"
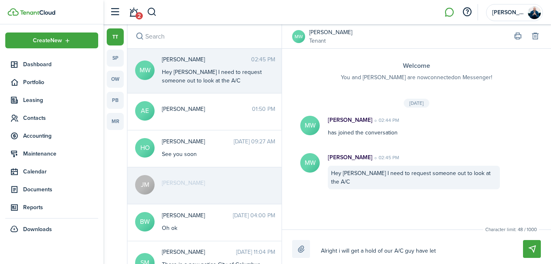
type textarea "Alright i will get a hold of our A/C guy have let"
type textarea "Alright i will get a hold of our A/C guy have let y"
type textarea "Alright i will get a hold of our A/C guy have let yo"
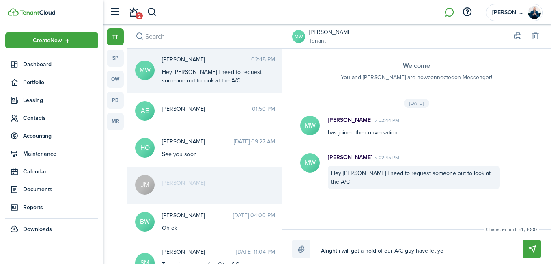
type textarea "Alright i will get a hold of our A/C guy have let you"
type textarea "Alright i will get a hold of our A/C guy have let you k"
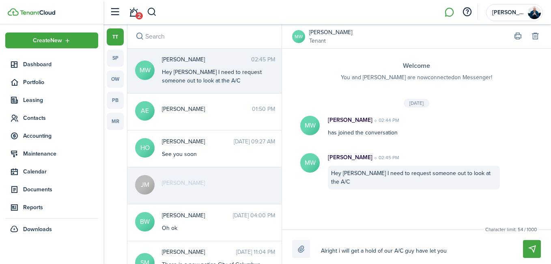
type textarea "Alright i will get a hold of our A/C guy have let you k"
type textarea "Alright i will get a hold of our A/C guy have let you kn"
type textarea "Alright i will get a hold of our A/C guy have let you kno"
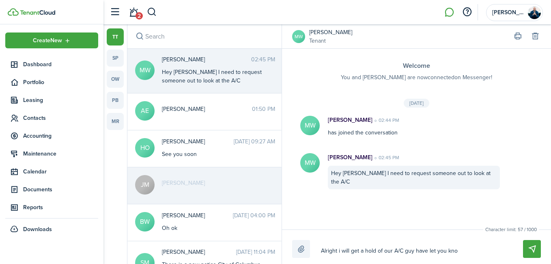
type textarea "Alright i will get a hold of our A/C guy have let you know"
type textarea "Alright i will get a hold of our A/C guy have let you know w"
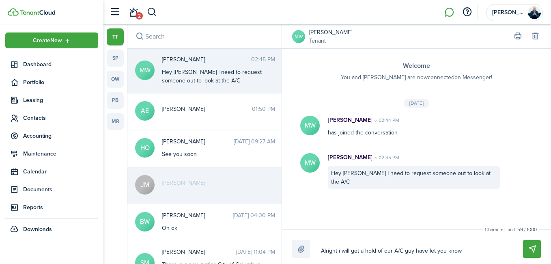
type textarea "Alright i will get a hold of our A/C guy have let you know w"
type textarea "Alright i will get a hold of our A/C guy have let you know wh"
type textarea "Alright i will get a hold of our A/C guy have let you know whe"
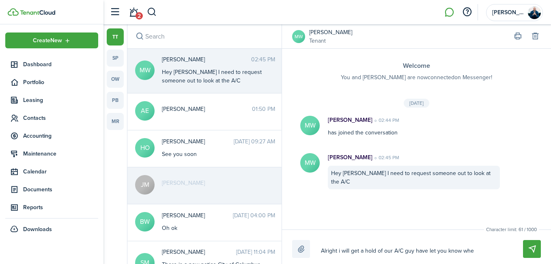
type textarea "Alright i will get a hold of our A/C guy have let you know when"
type textarea "Alright i will get a hold of our A/C guy have let you know when h"
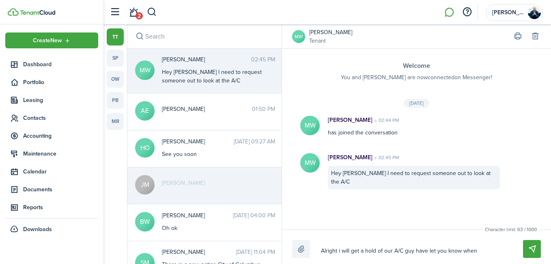
type textarea "Alright i will get a hold of our A/C guy have let you know when h"
type textarea "Alright i will get a hold of our A/C guy have let you know when he"
type textarea "Alright i will get a hold of our A/C guy have let you know when her"
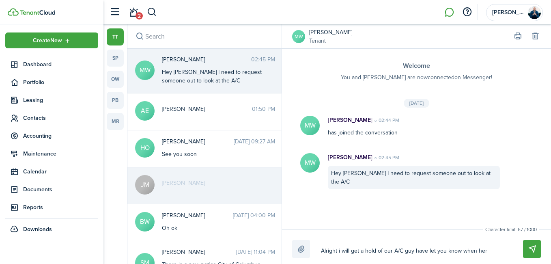
type textarea "Alright i will get a hold of our A/C guy have let you know when her"
type textarea "Alright i will get a hold of our A/C guy have let you know when her o"
type textarea "Alright i will get a hold of our A/C guy have let you know when her os"
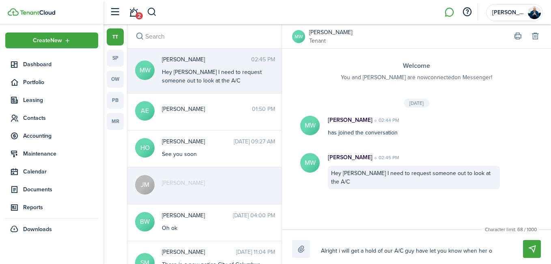
type textarea "Alright i will get a hold of our A/C guy have let you know when her os"
type textarea "Alright i will get a hold of our A/C guy have let you know when her os a"
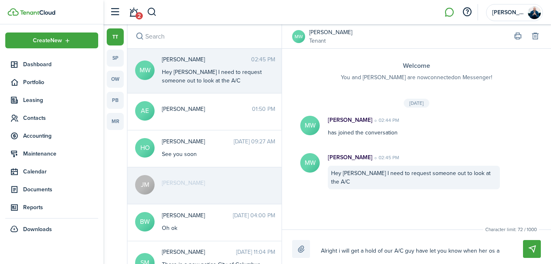
type textarea "Alright i will get a hold of our A/C guy have let you know when her os"
type textarea "Alright i will get a hold of our A/C guy have let you know when her o"
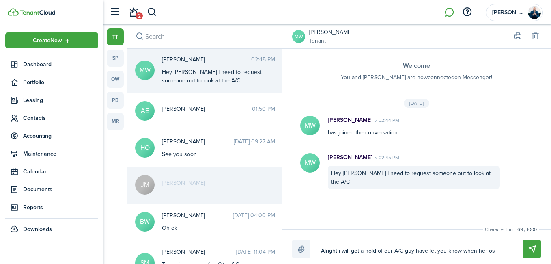
type textarea "Alright i will get a hold of our A/C guy have let you know when her o"
type textarea "Alright i will get a hold of our A/C guy have let you know when her"
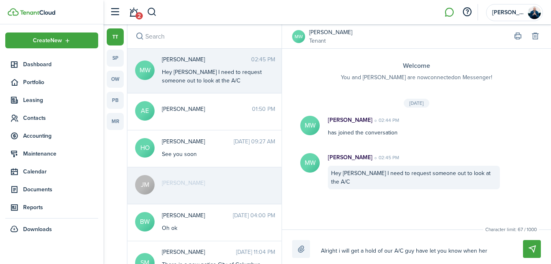
type textarea "Alright i will get a hold of our A/C guy have let you know when he"
type textarea "Alright i will get a hold of our A/C guy have let you know when h"
type textarea "Alright i will get a hold of our A/C guy have let you know when"
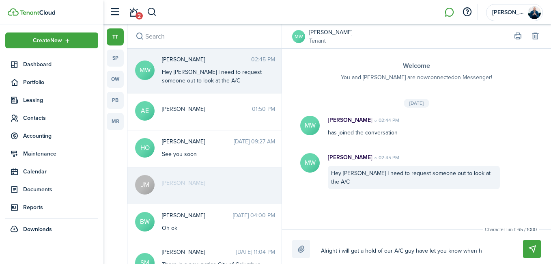
type textarea "Alright i will get a hold of our A/C guy have let you know when"
type textarea "Alright i will get a hold of our A/C guy have let you know when h"
click at [339, 250] on textarea "Alright i will get a hold of our A/C guy have let you know when he is" at bounding box center [412, 251] width 189 height 14
click at [489, 251] on textarea "Alright I will get a hold of our A/C guy have let you know when he is" at bounding box center [412, 251] width 189 height 14
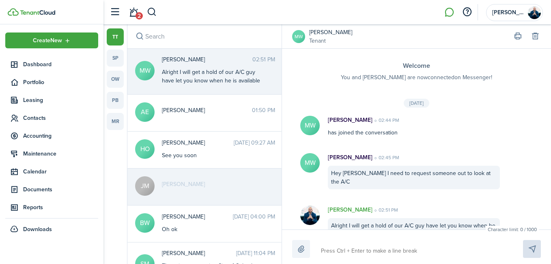
scroll to position [20, 0]
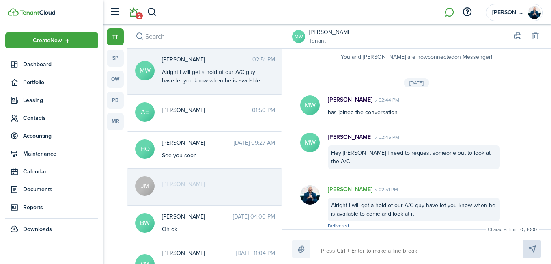
click at [132, 16] on link "2" at bounding box center [133, 12] width 15 height 21
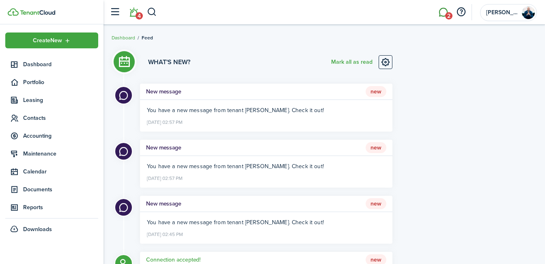
click at [439, 15] on link "2" at bounding box center [442, 12] width 15 height 21
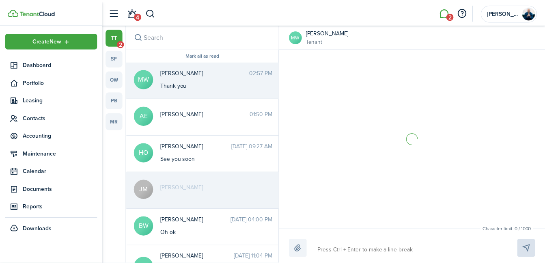
scroll to position [108, 0]
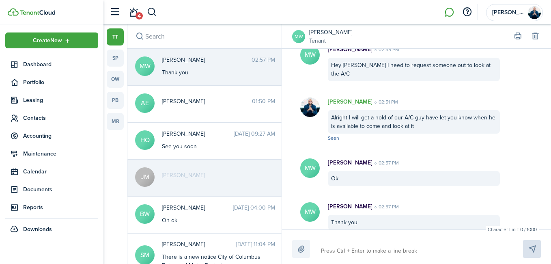
click at [131, 15] on link "4" at bounding box center [133, 12] width 15 height 21
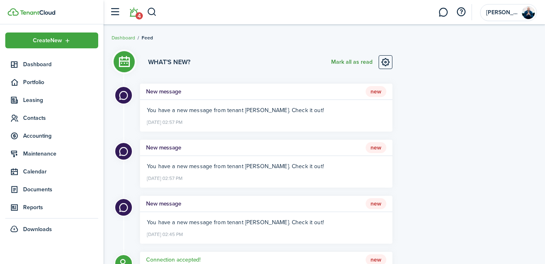
click at [349, 60] on button "Mark all as read" at bounding box center [351, 62] width 41 height 14
